Goal: Transaction & Acquisition: Purchase product/service

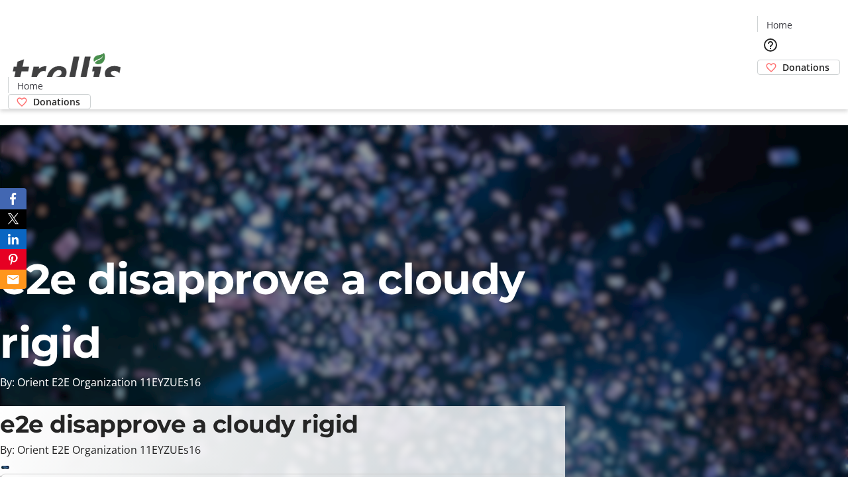
click at [810, 20] on span "Sign Up" at bounding box center [815, 19] width 38 height 16
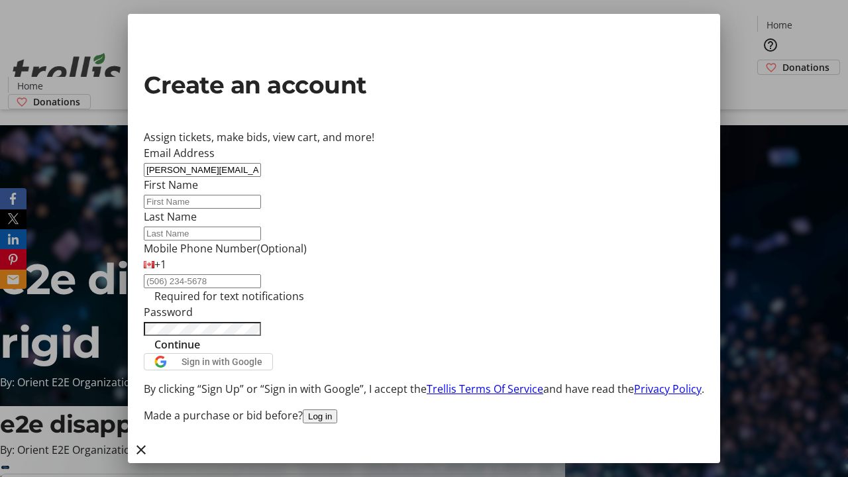
type input "[PERSON_NAME][EMAIL_ADDRESS][DOMAIN_NAME]"
type input "[PERSON_NAME]"
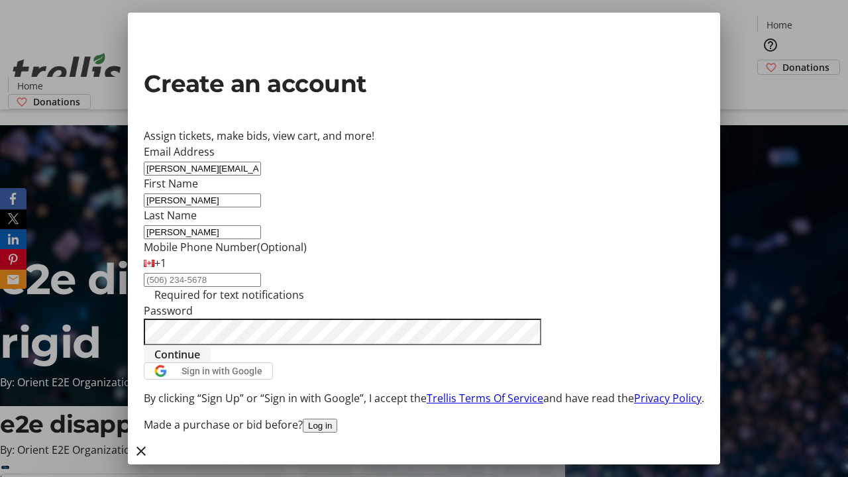
click at [200, 362] on span "Continue" at bounding box center [177, 354] width 46 height 16
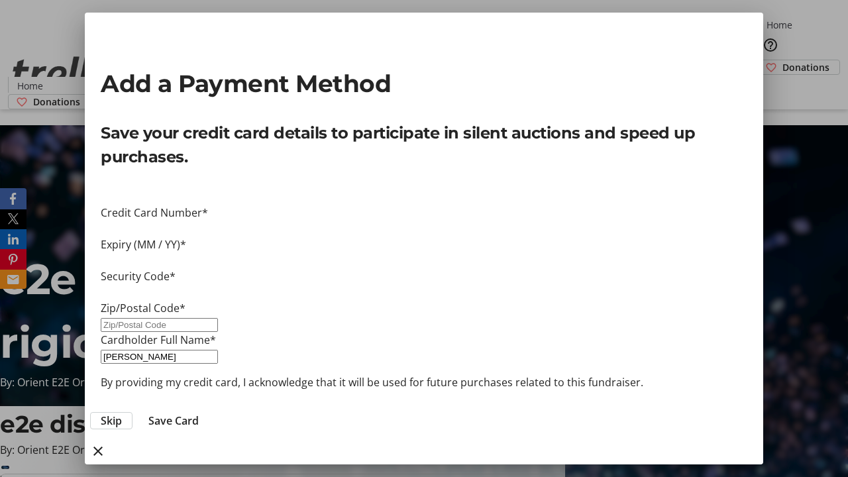
type input "V1Y 0C2"
click at [199, 413] on span "Save Card" at bounding box center [173, 421] width 50 height 16
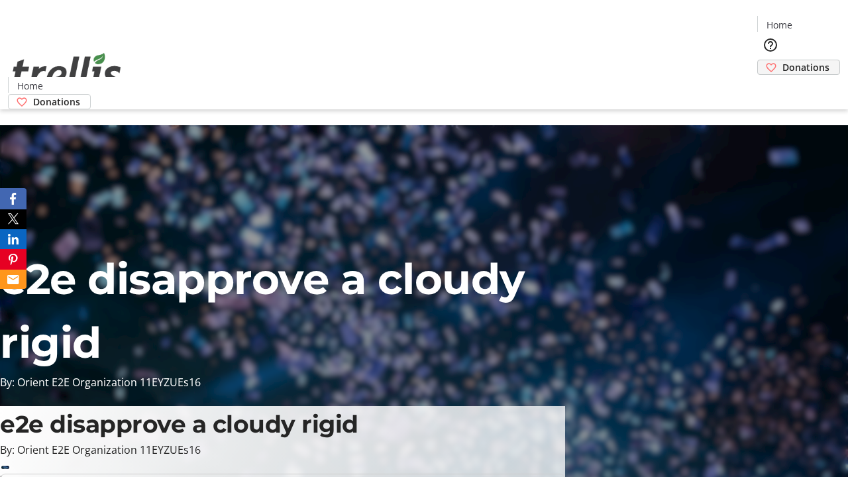
click at [782, 60] on span "Donations" at bounding box center [805, 67] width 47 height 14
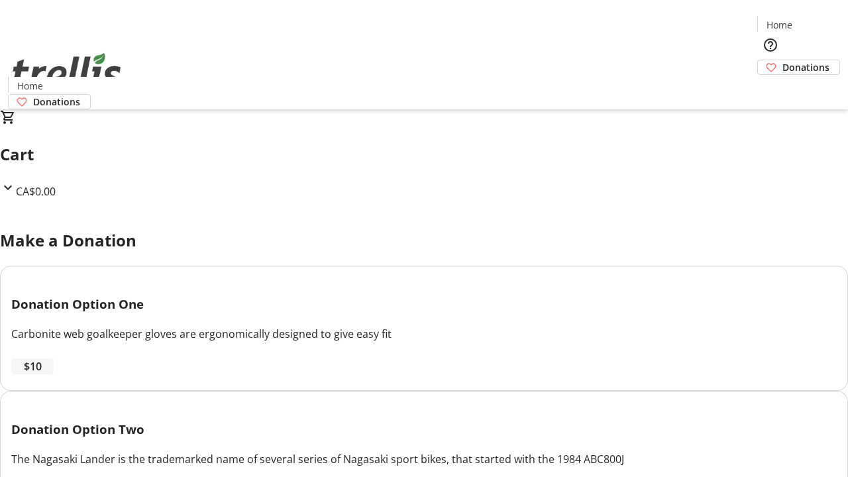
click at [42, 374] on span "$10" at bounding box center [33, 366] width 18 height 16
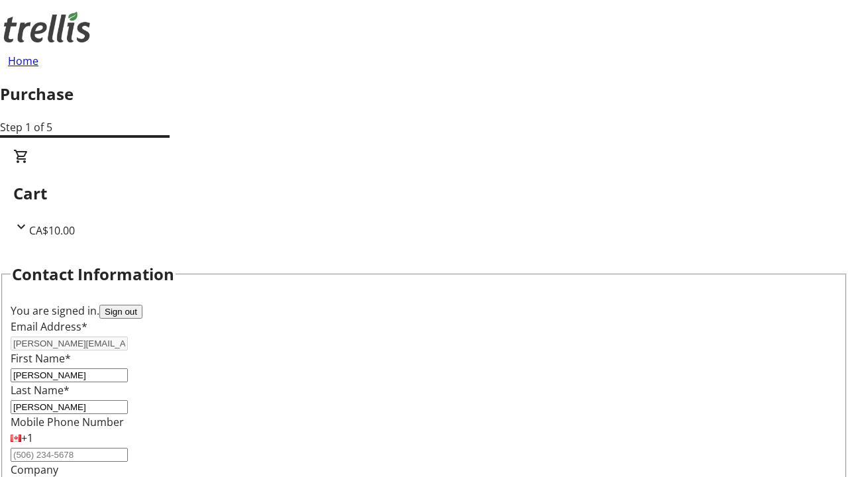
select select "CA"
type input "[STREET_ADDRESS][PERSON_NAME]"
type input "Kelowna"
select select "BC"
type input "Kelowna"
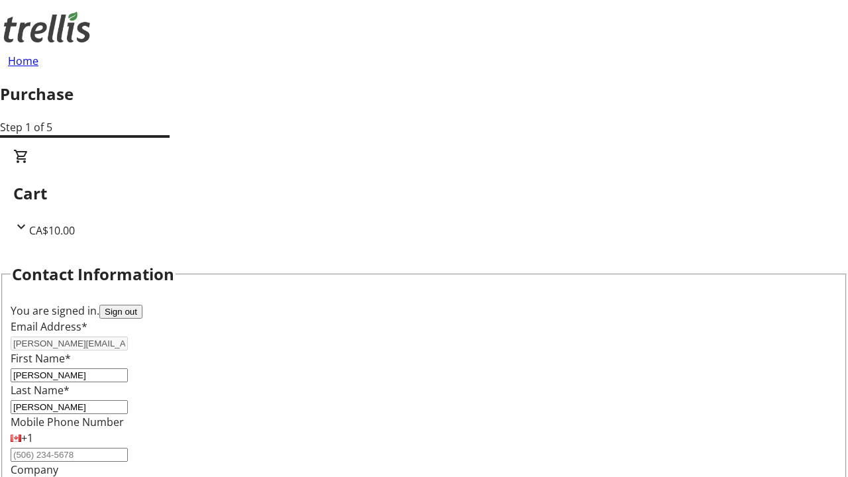
type input "V1Y 0C2"
